Goal: Find specific page/section: Find specific page/section

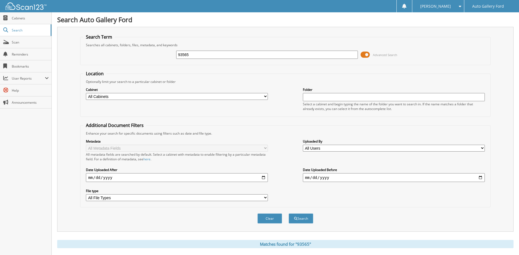
drag, startPoint x: 204, startPoint y: 57, endPoint x: 157, endPoint y: 55, distance: 46.2
click at [157, 55] on div "93565 Advanced Search" at bounding box center [285, 54] width 404 height 15
type input "J"
type input "[PERSON_NAME]"
click at [288, 213] on button "Search" at bounding box center [300, 218] width 25 height 10
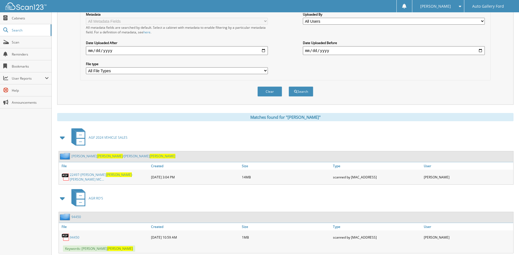
scroll to position [141, 0]
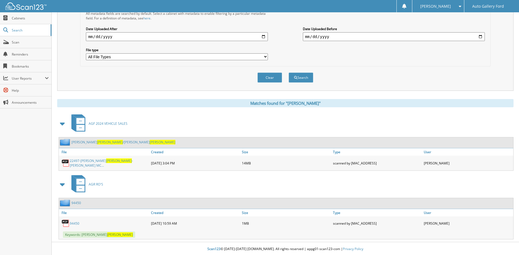
click at [113, 142] on link "TIMOTHY LEE MCVAY /LORRAINE CARR MCVAY" at bounding box center [123, 142] width 104 height 5
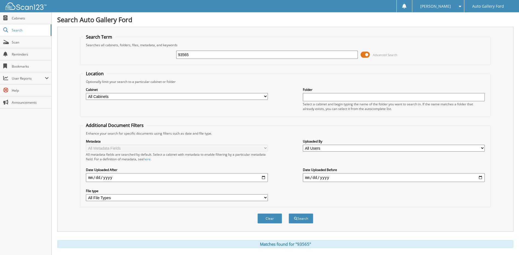
drag, startPoint x: 220, startPoint y: 54, endPoint x: 169, endPoint y: 52, distance: 51.2
click at [170, 52] on div "93565 Advanced Search" at bounding box center [285, 54] width 404 height 15
type input "sales tax"
click at [288, 213] on button "Search" at bounding box center [300, 218] width 25 height 10
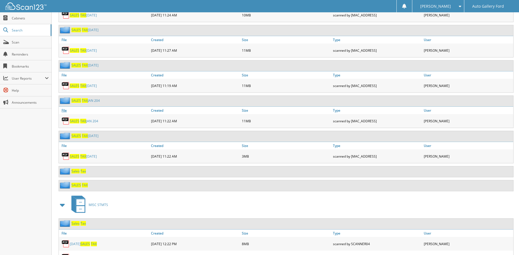
scroll to position [342, 0]
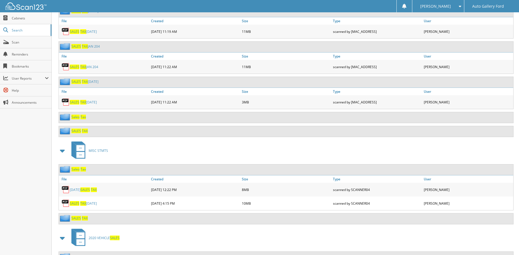
click at [80, 132] on span "SALES" at bounding box center [76, 130] width 10 height 5
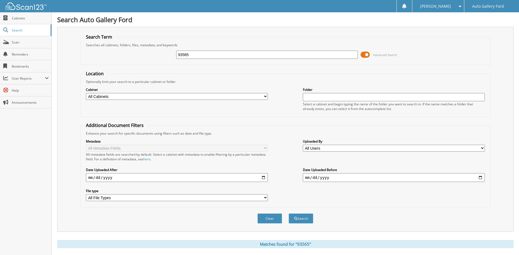
drag, startPoint x: 229, startPoint y: 57, endPoint x: 170, endPoint y: 57, distance: 58.5
click at [170, 57] on div "93565 Advanced Search" at bounding box center [285, 54] width 404 height 15
type input "[PERSON_NAME]"
click at [288, 213] on button "Search" at bounding box center [300, 218] width 25 height 10
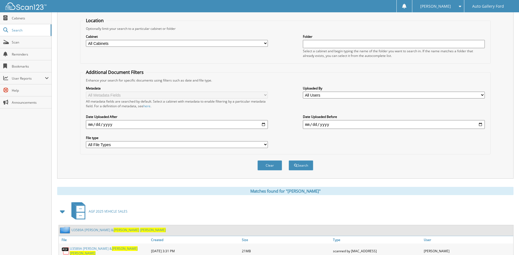
scroll to position [81, 0]
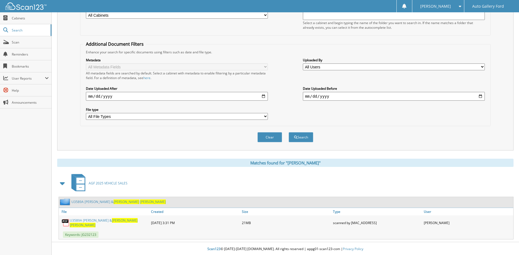
click at [113, 201] on span "[PERSON_NAME]" at bounding box center [126, 201] width 26 height 5
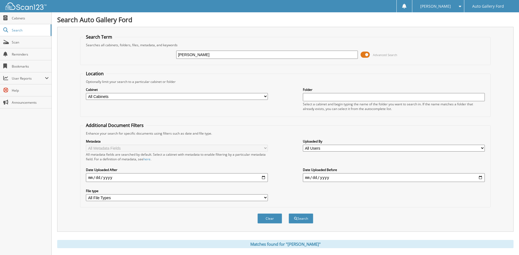
drag, startPoint x: 211, startPoint y: 56, endPoint x: 137, endPoint y: 53, distance: 74.4
click at [137, 53] on div "kevin gregory Advanced Search" at bounding box center [285, 54] width 404 height 15
type input "009582"
click at [288, 213] on button "Search" at bounding box center [300, 218] width 25 height 10
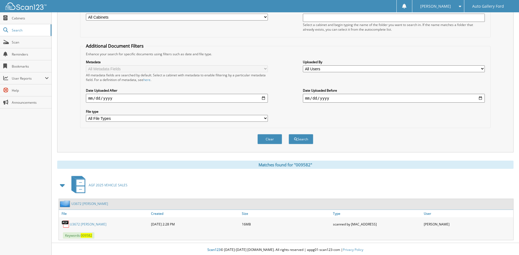
scroll to position [81, 0]
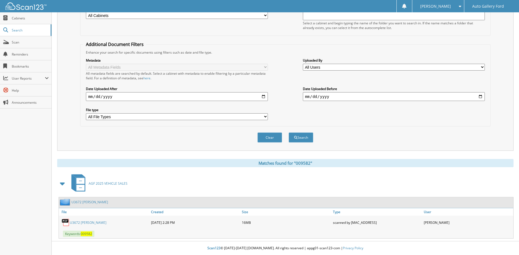
click at [90, 223] on link "U3672 [PERSON_NAME]" at bounding box center [88, 222] width 37 height 5
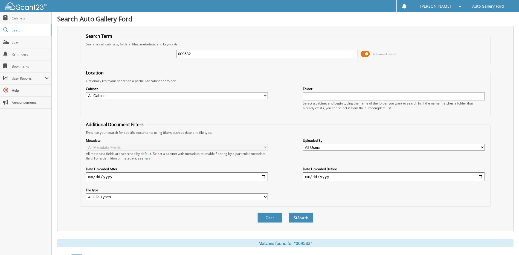
scroll to position [0, 0]
